Goal: Find specific page/section: Find specific page/section

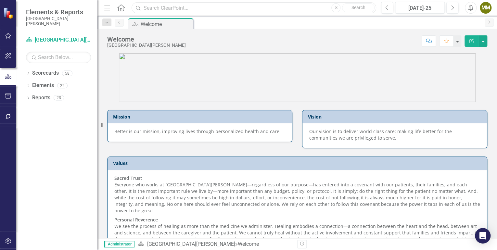
click at [219, 6] on input "text" at bounding box center [253, 7] width 244 height 11
click at [163, 7] on input "[MEDICAL_DATA]" at bounding box center [253, 7] width 244 height 11
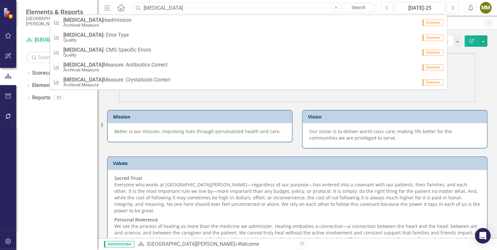
click at [163, 7] on input "[MEDICAL_DATA]" at bounding box center [253, 7] width 244 height 11
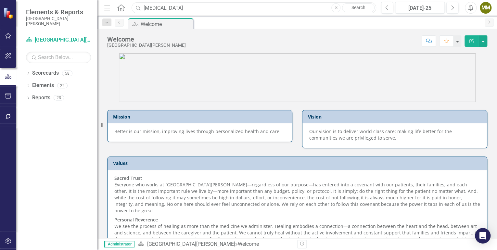
click at [163, 7] on input "[MEDICAL_DATA]" at bounding box center [253, 7] width 244 height 11
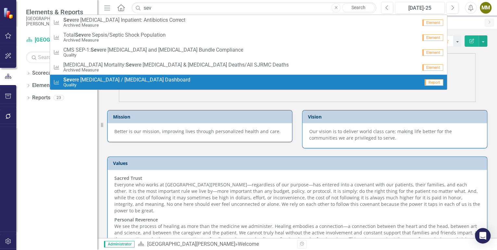
click at [142, 78] on span "Sev ere [MEDICAL_DATA] / [MEDICAL_DATA] Dashboard" at bounding box center [126, 80] width 127 height 6
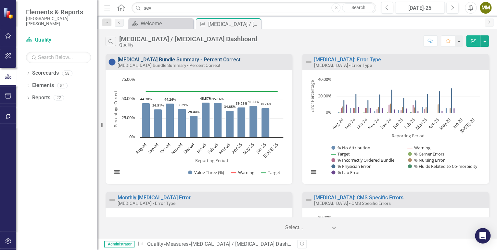
click at [196, 58] on link "[MEDICAL_DATA] Bundle Summary - Percent Correct" at bounding box center [179, 59] width 123 height 6
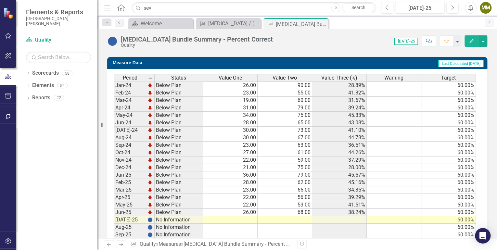
scroll to position [441, 0]
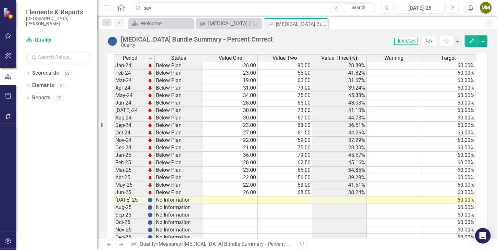
click at [152, 5] on input "sev" at bounding box center [253, 7] width 244 height 11
drag, startPoint x: 153, startPoint y: 6, endPoint x: 141, endPoint y: 9, distance: 12.3
click at [141, 9] on div "Search sev Close Search" at bounding box center [252, 7] width 244 height 11
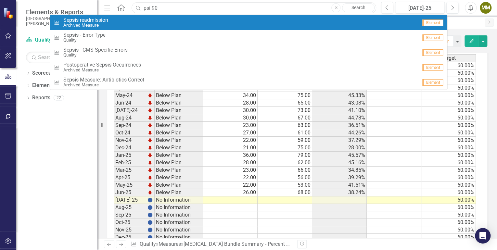
click at [176, 8] on input "psi 90" at bounding box center [253, 7] width 244 height 11
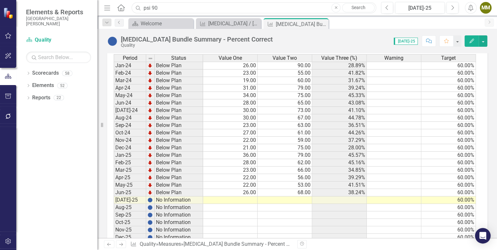
drag, startPoint x: 164, startPoint y: 5, endPoint x: 139, endPoint y: 6, distance: 24.7
click at [139, 6] on div "Search psi 90 Close Search" at bounding box center [252, 7] width 244 height 11
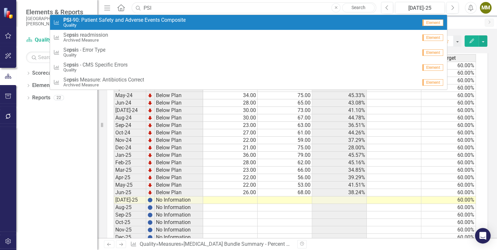
type input "PSI"
click at [104, 19] on span "PSI -90: Patient Safety and Adverse Events Composite" at bounding box center [124, 20] width 122 height 6
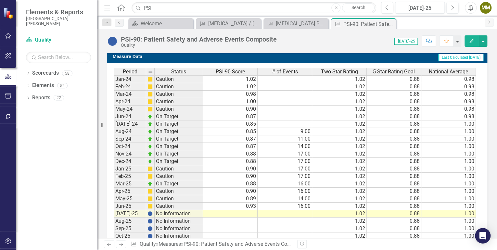
scroll to position [253, 0]
